Goal: Navigation & Orientation: Find specific page/section

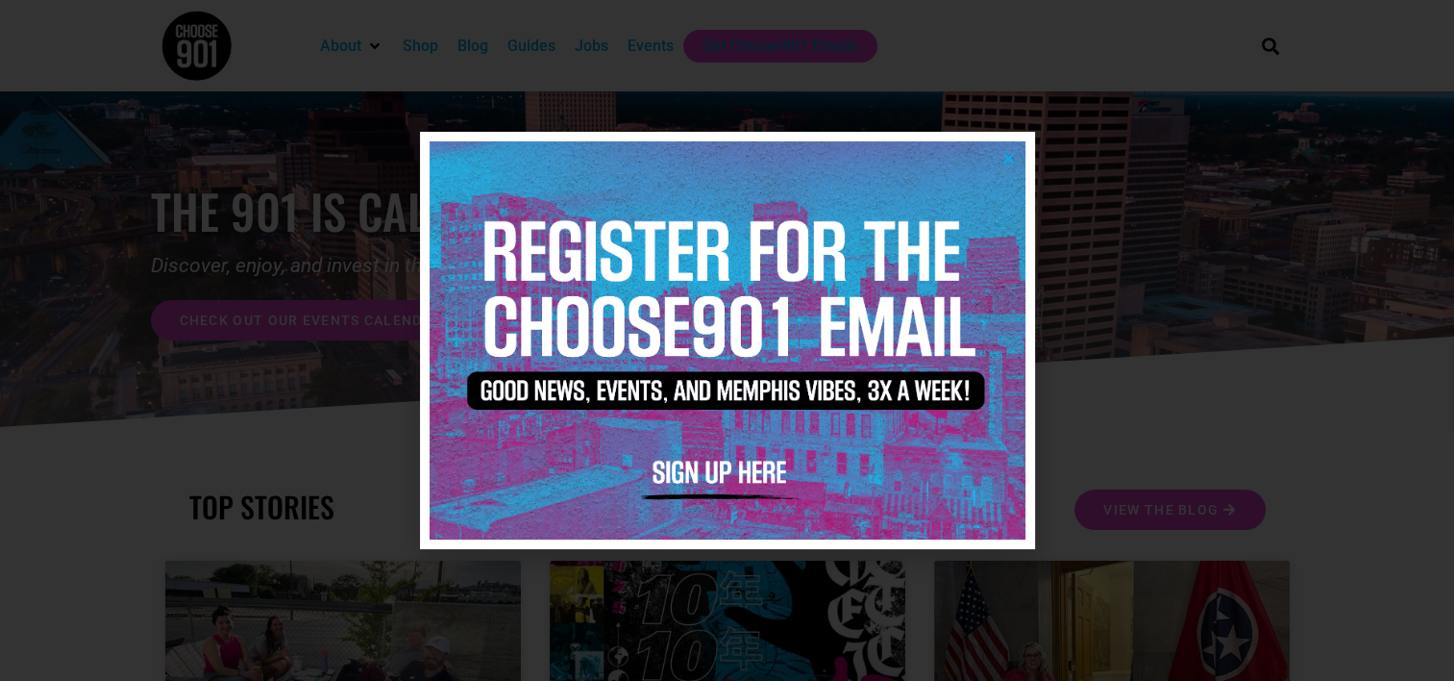
click at [1011, 154] on icon "Close" at bounding box center [1009, 158] width 14 height 14
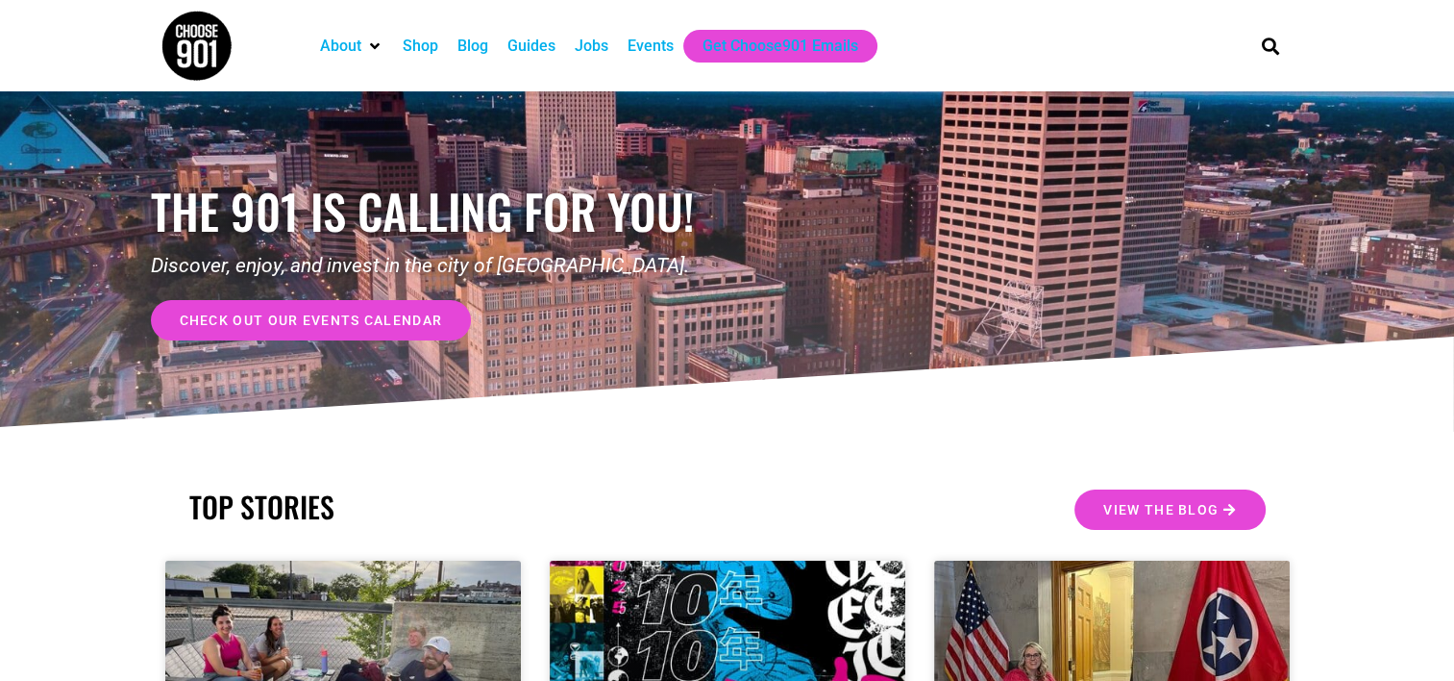
click at [373, 326] on span "check out our events calendar" at bounding box center [311, 319] width 263 height 13
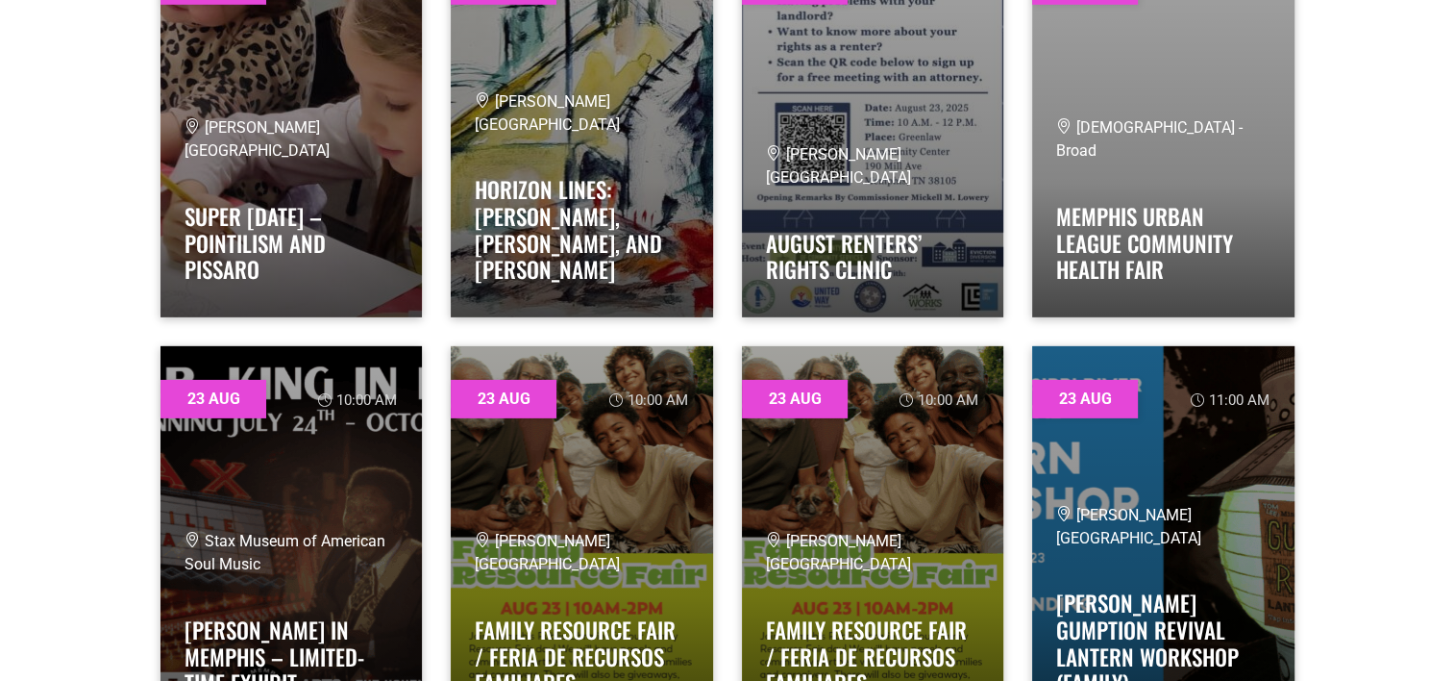
scroll to position [20706, 0]
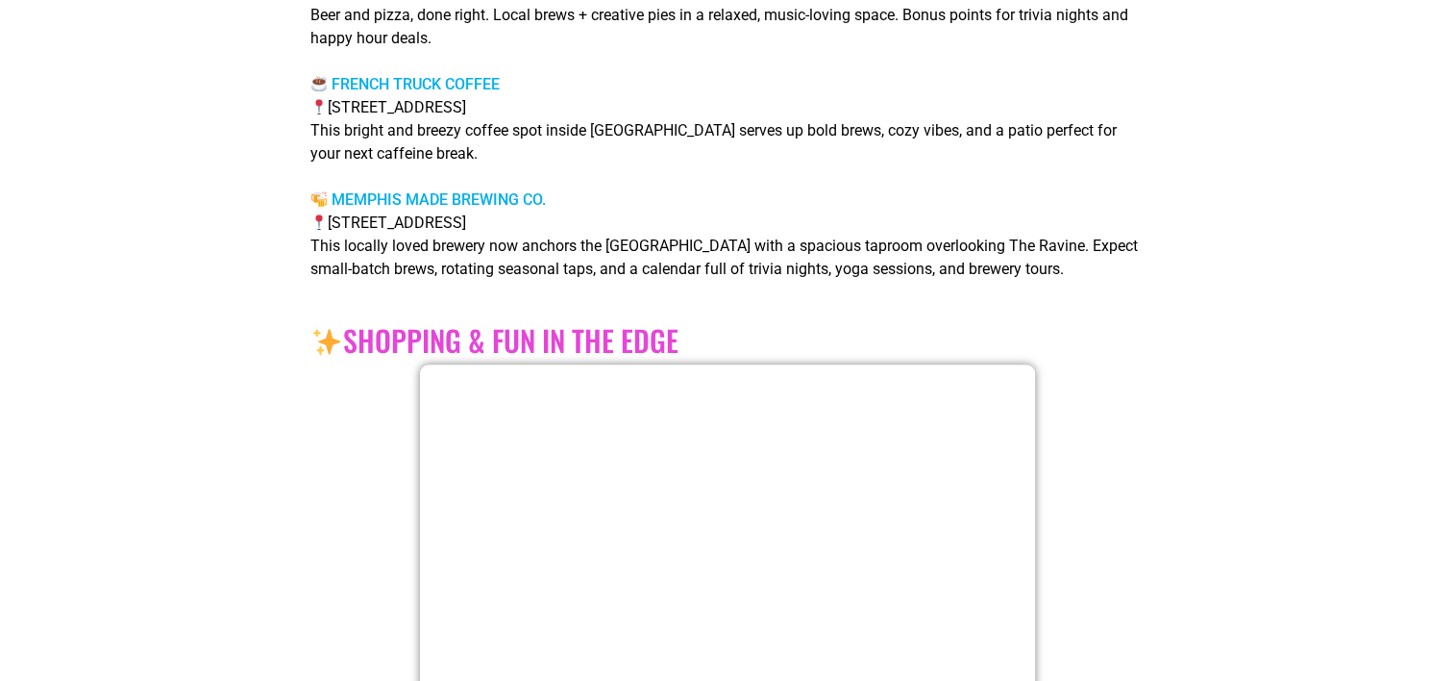
scroll to position [1888, 0]
